Goal: Information Seeking & Learning: Learn about a topic

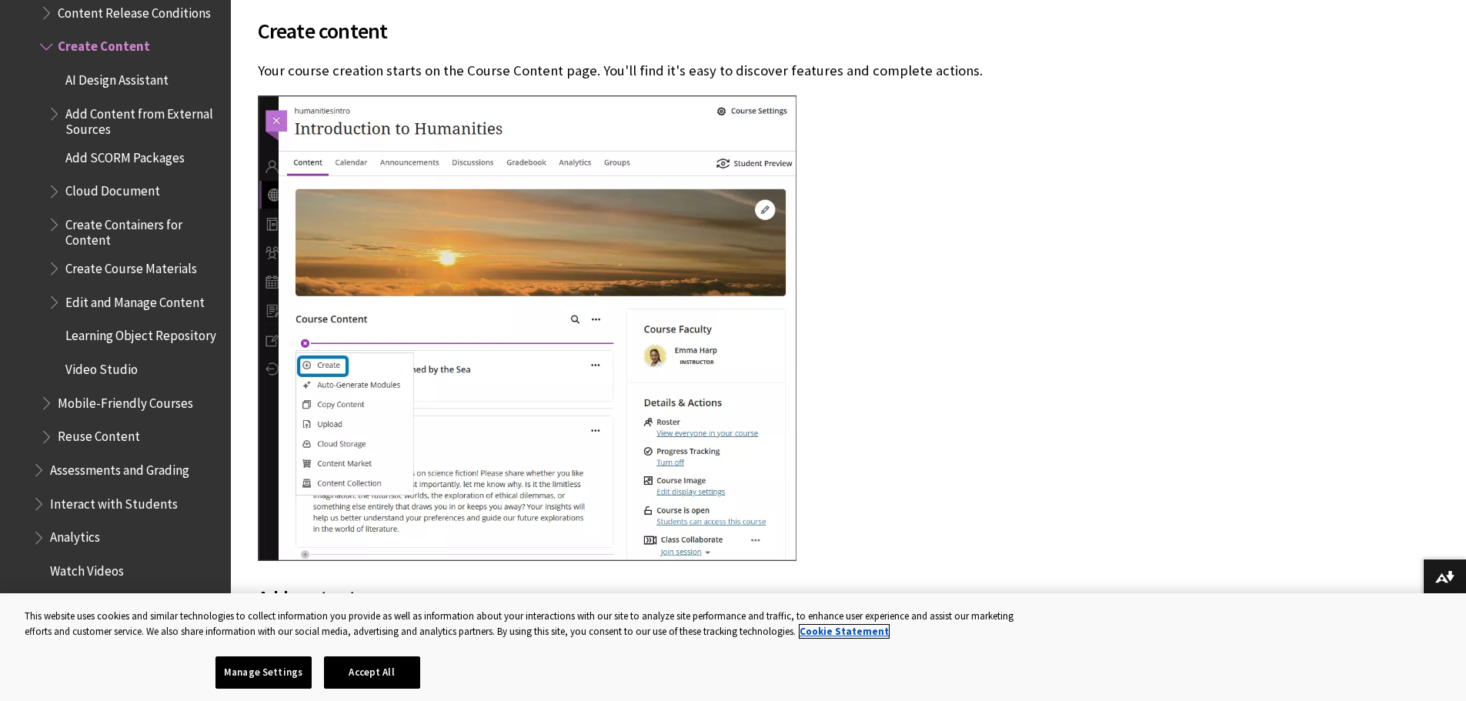
scroll to position [475, 0]
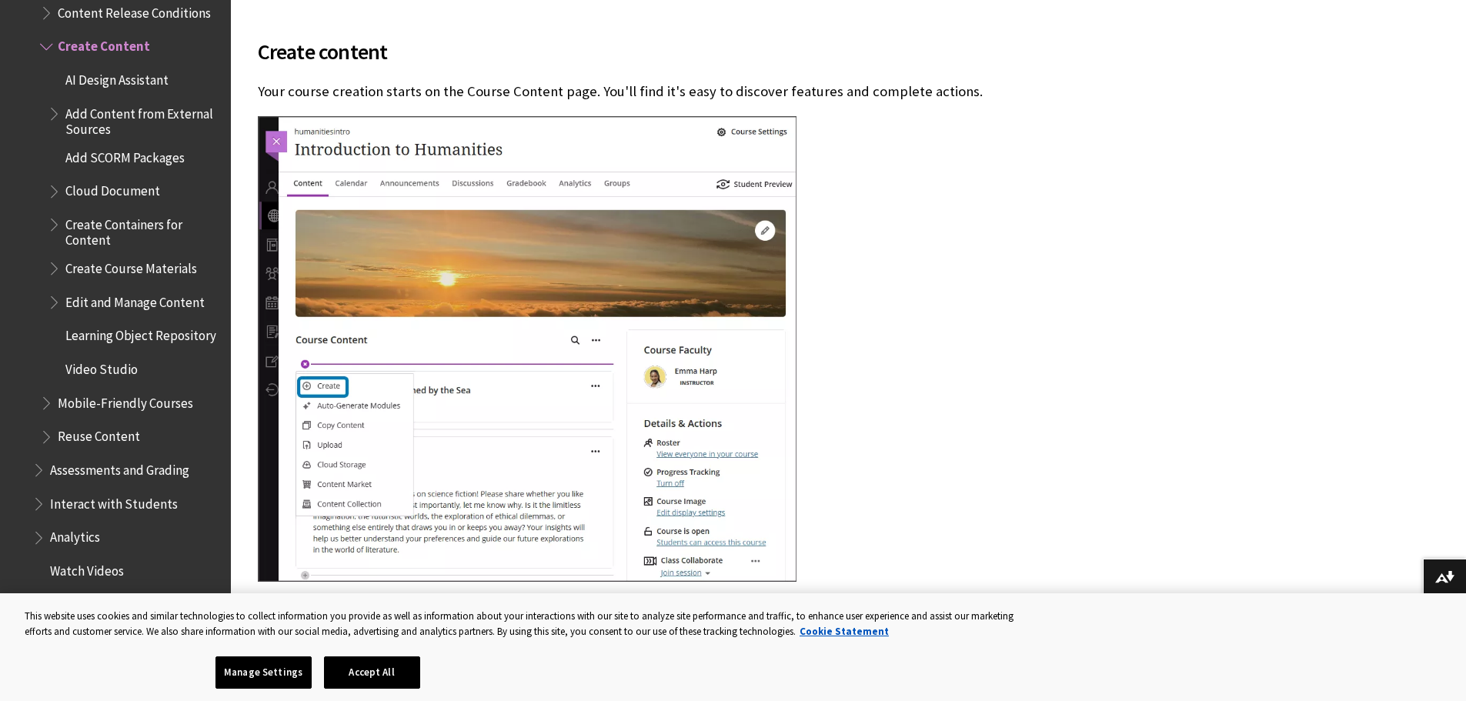
click at [138, 70] on span "AI Design Assistant" at bounding box center [116, 77] width 103 height 21
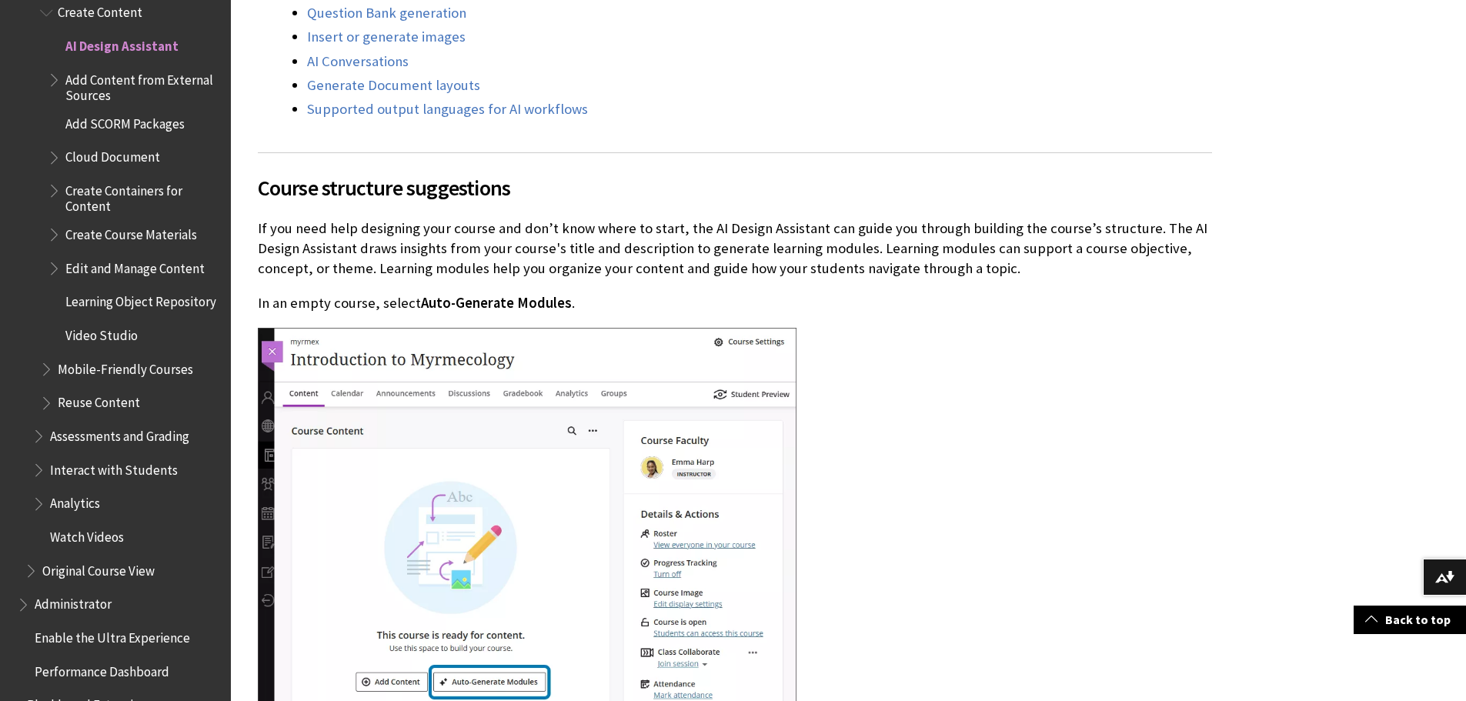
scroll to position [1635, 0]
